Goal: Navigation & Orientation: Find specific page/section

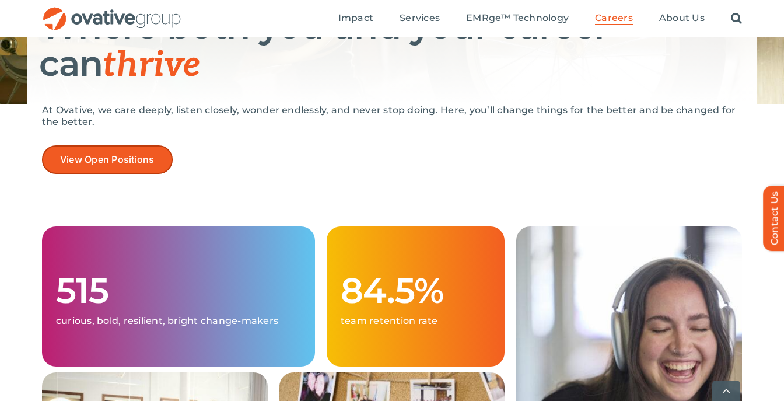
click at [120, 162] on span "View Open Positions" at bounding box center [107, 159] width 94 height 11
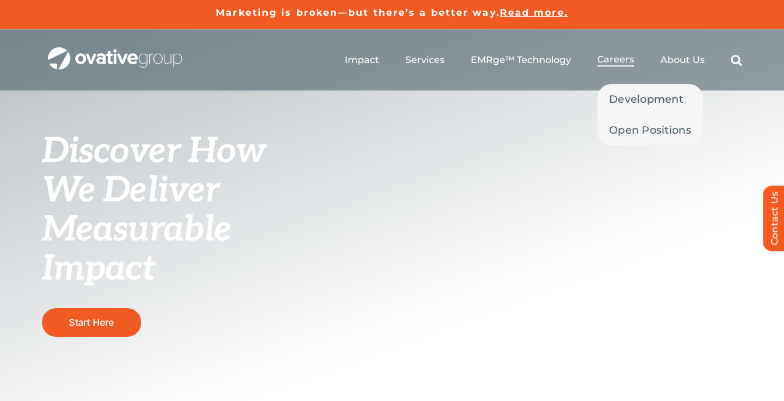
click at [622, 62] on span "Careers" at bounding box center [615, 60] width 37 height 12
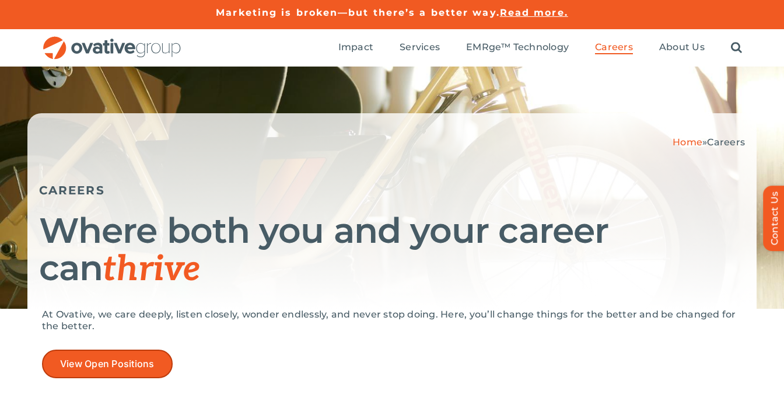
click at [121, 359] on span "View Open Positions" at bounding box center [107, 363] width 94 height 11
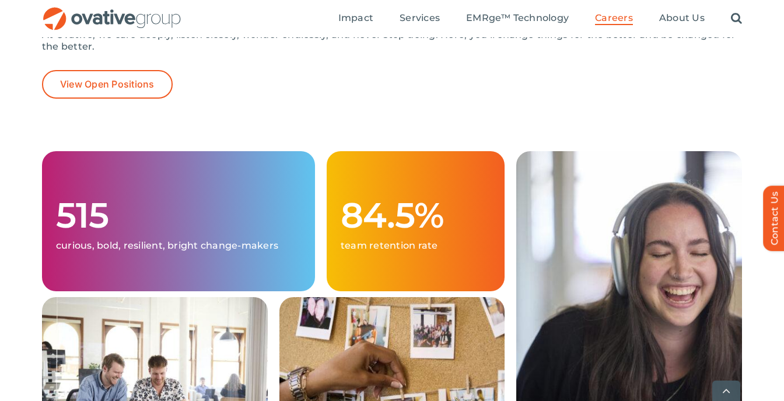
scroll to position [290, 0]
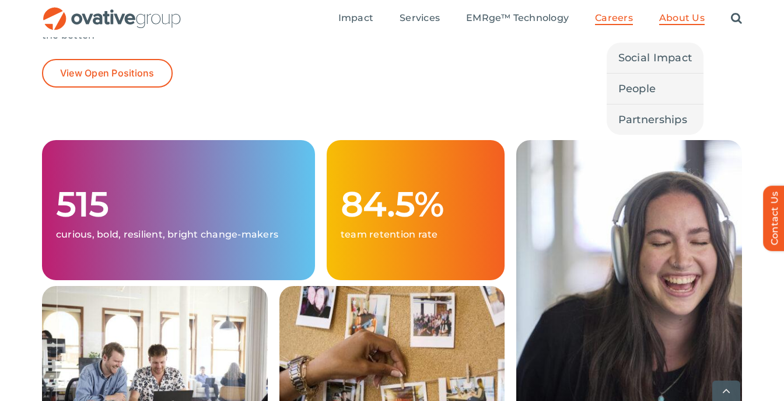
click at [679, 23] on span "About Us" at bounding box center [681, 18] width 45 height 12
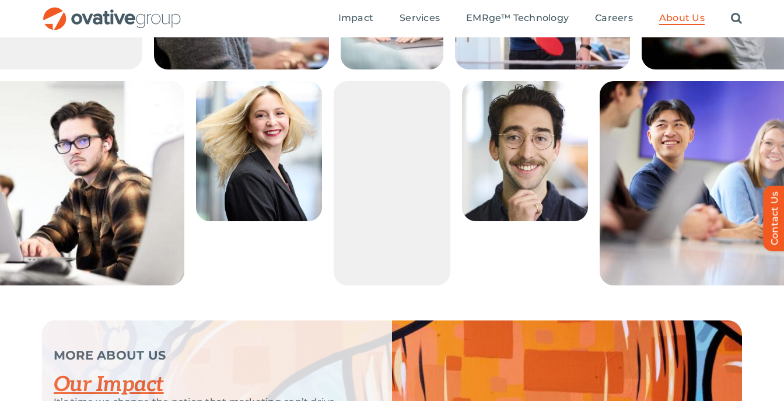
scroll to position [2339, 0]
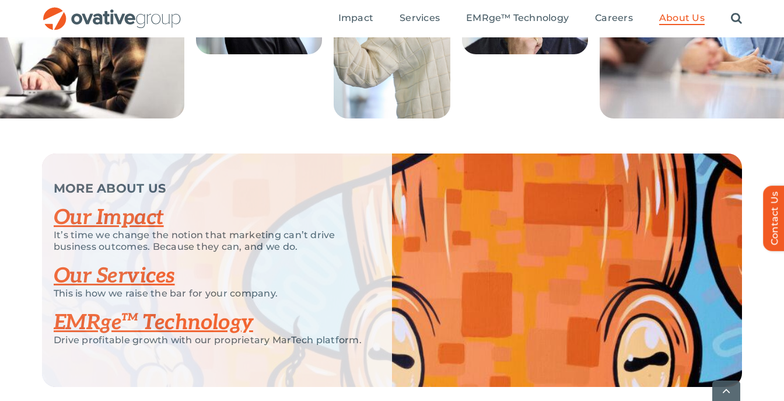
click at [120, 230] on link "Our Impact" at bounding box center [109, 218] width 110 height 26
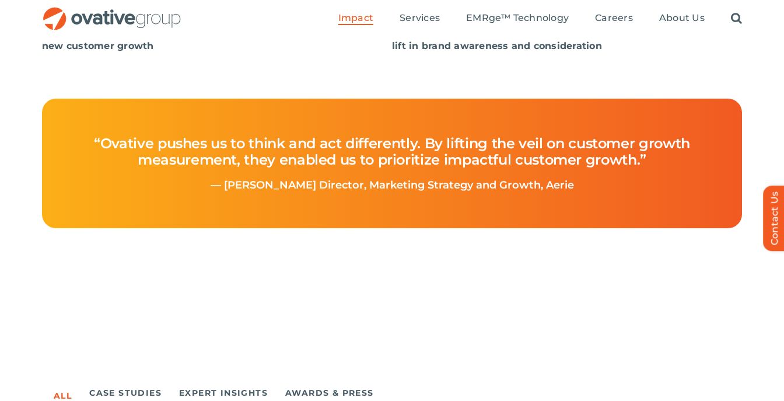
scroll to position [484, 0]
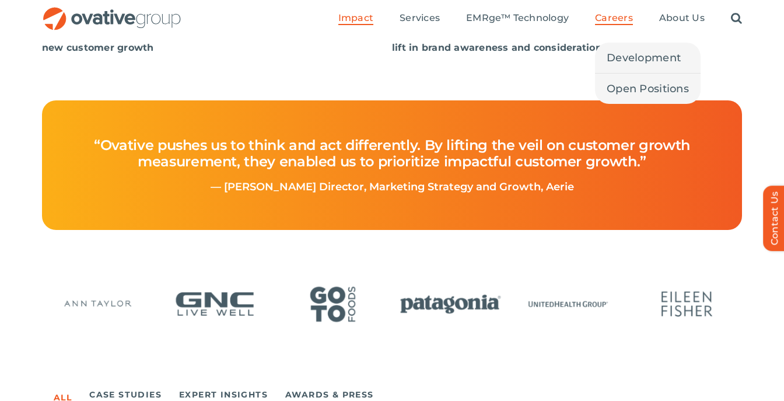
click at [626, 16] on span "Careers" at bounding box center [614, 18] width 38 height 12
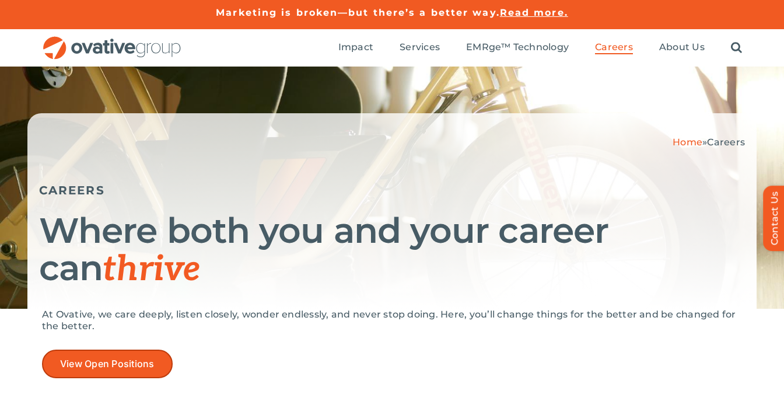
click at [108, 350] on link "View Open Positions" at bounding box center [107, 363] width 131 height 29
